Goal: Information Seeking & Learning: Understand process/instructions

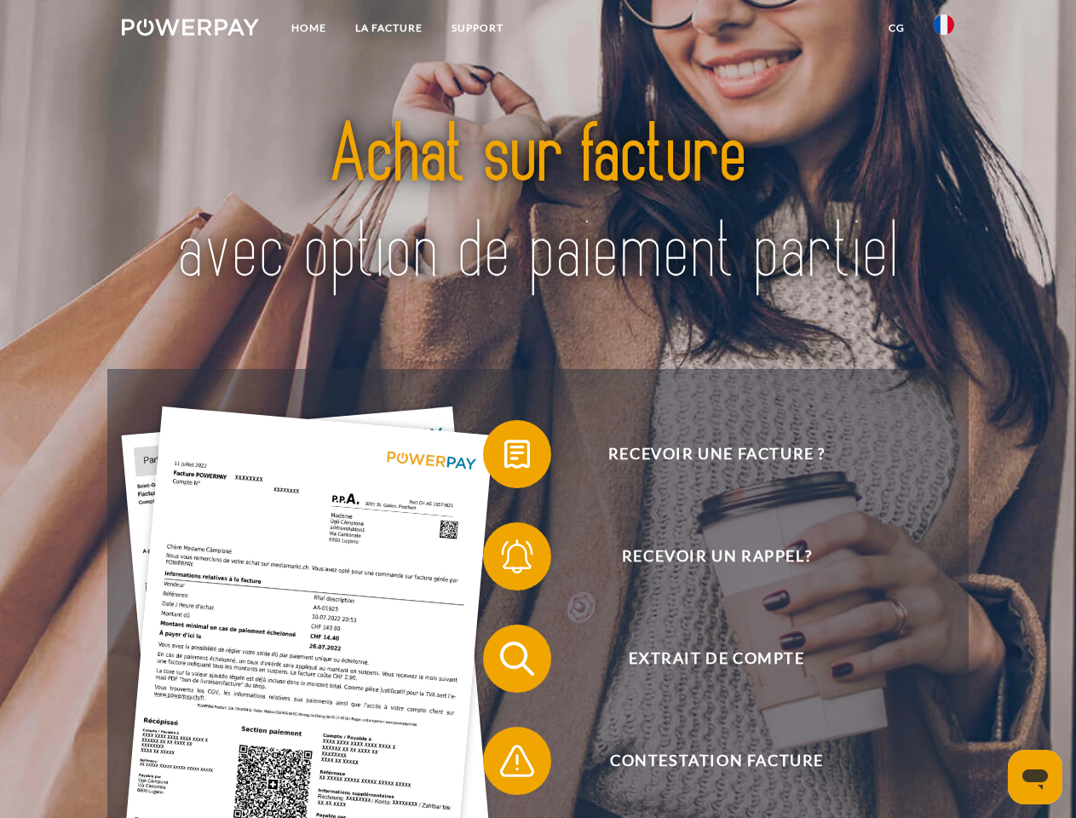
click at [190, 30] on img at bounding box center [190, 27] width 137 height 17
click at [944, 30] on img at bounding box center [944, 24] width 20 height 20
click at [897, 28] on link "CG" at bounding box center [896, 28] width 45 height 31
click at [505, 458] on span at bounding box center [491, 454] width 85 height 85
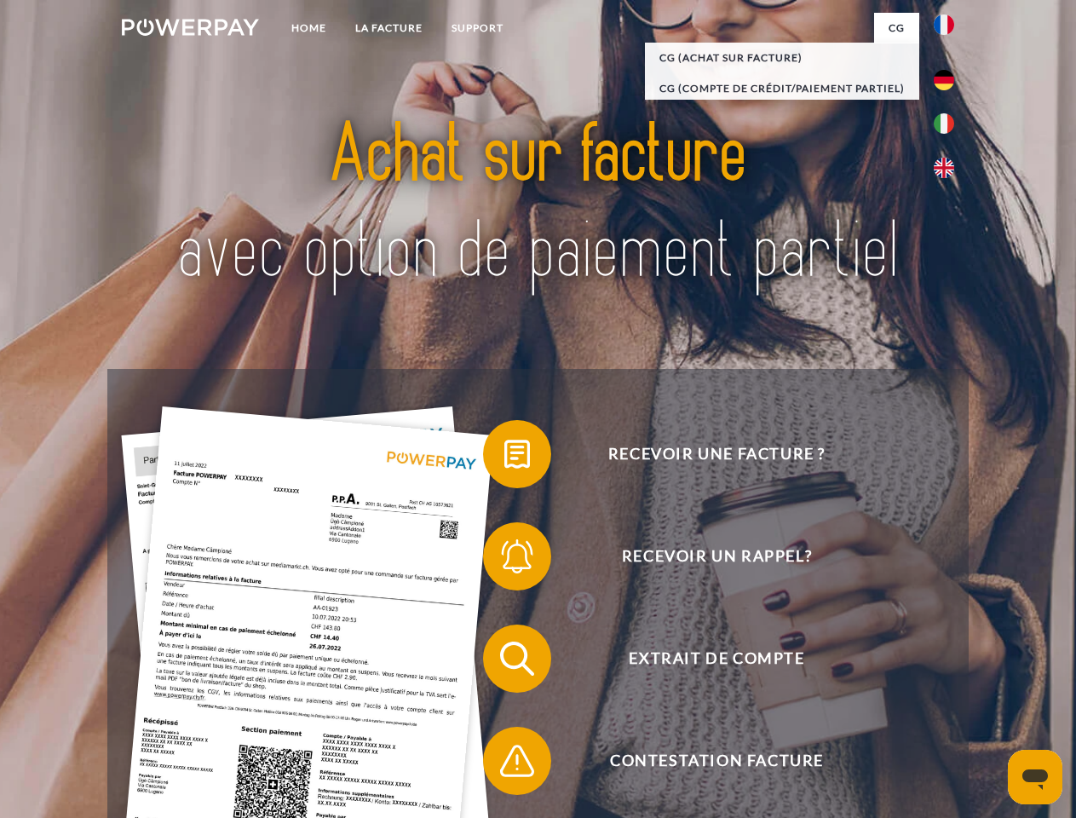
click at [505, 560] on span at bounding box center [491, 556] width 85 height 85
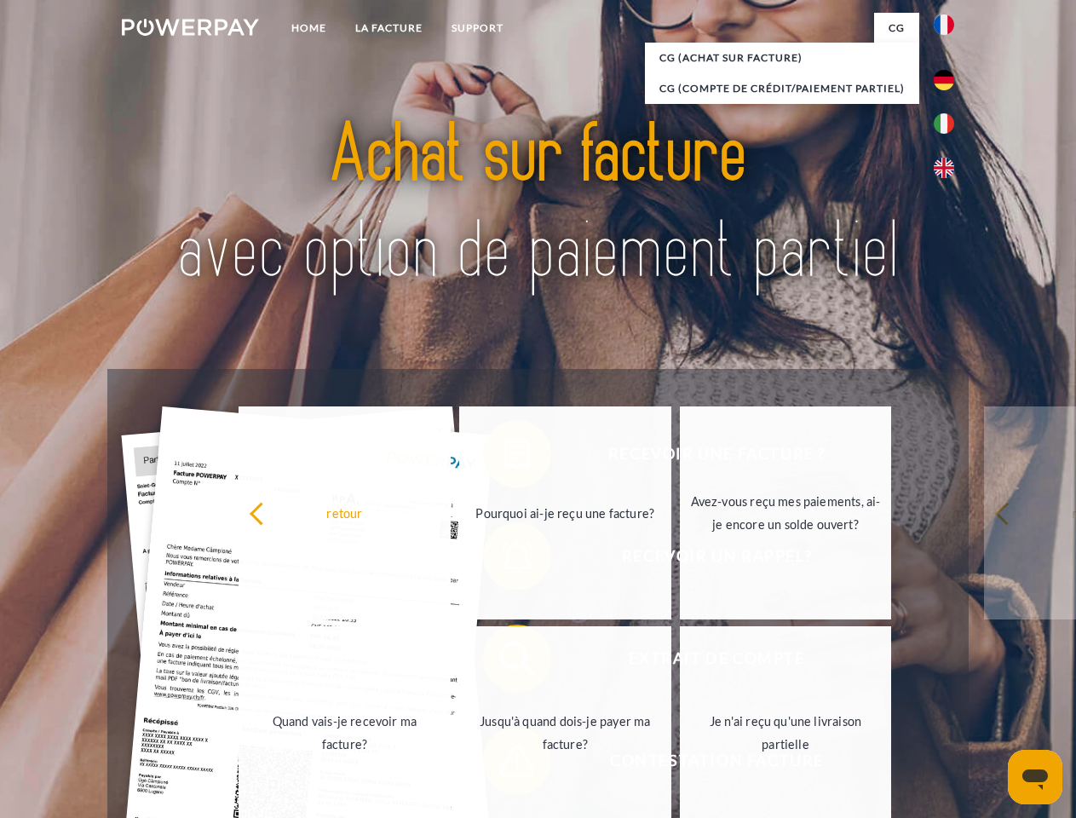
click at [505, 662] on link "Jusqu'à quand dois-je payer ma facture?" at bounding box center [565, 732] width 212 height 213
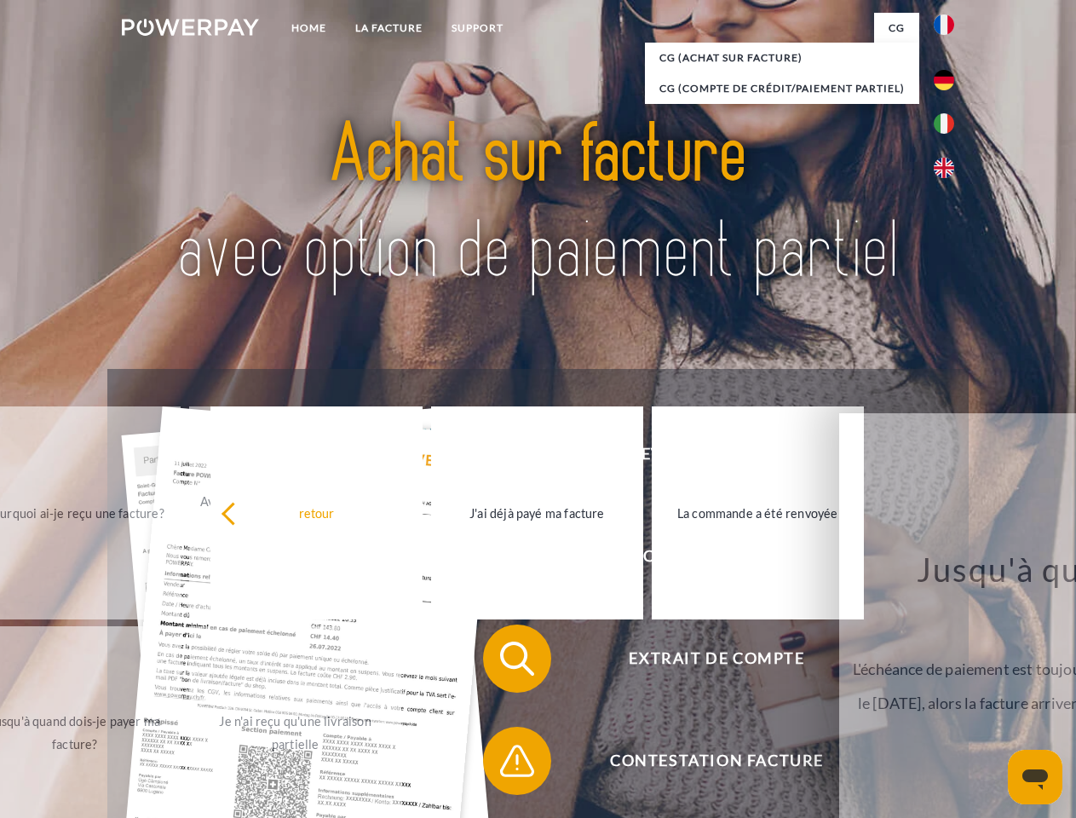
click at [505, 764] on span at bounding box center [491, 760] width 85 height 85
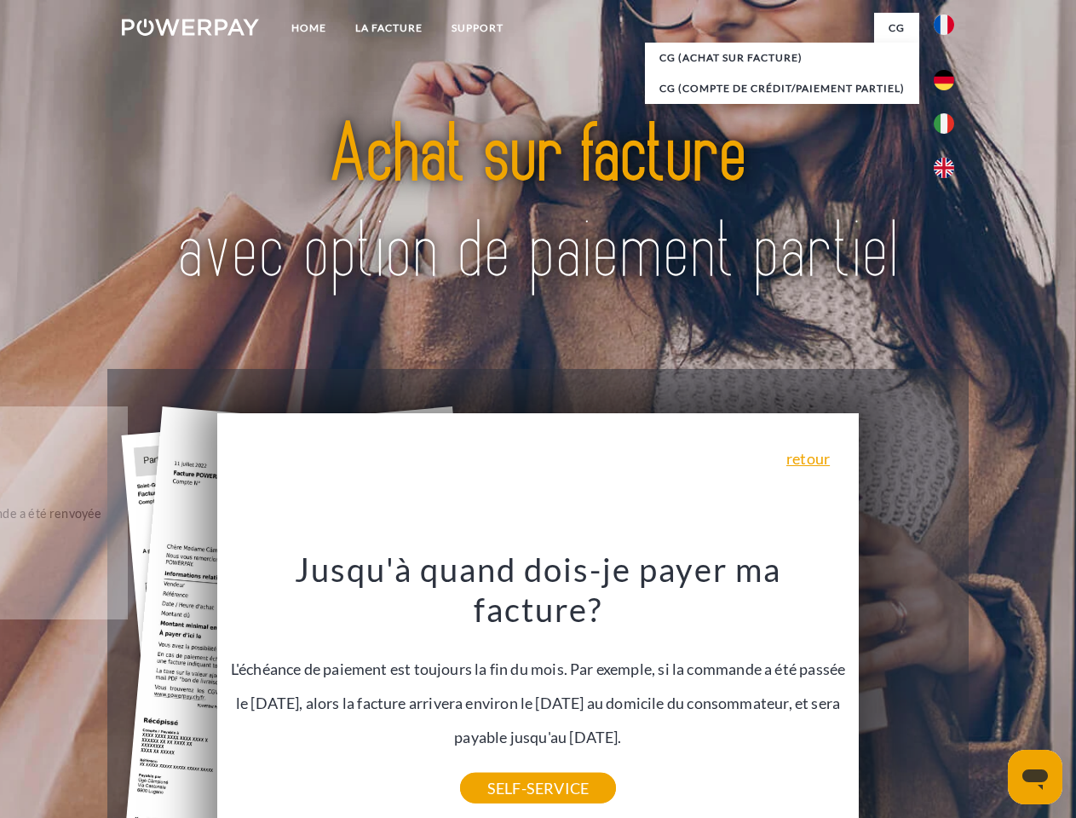
click at [1035, 777] on icon "Ouvrir la fenêtre de messagerie" at bounding box center [1036, 780] width 26 height 20
